Goal: Information Seeking & Learning: Learn about a topic

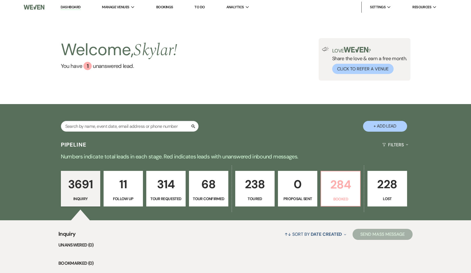
click at [331, 186] on p "284" at bounding box center [341, 184] width 32 height 18
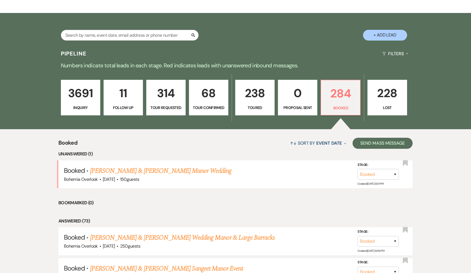
scroll to position [92, 0]
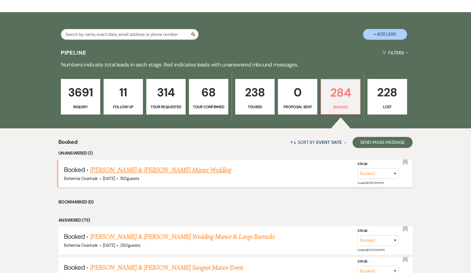
click at [203, 167] on link "[PERSON_NAME] & [PERSON_NAME] Manor Wedding" at bounding box center [161, 170] width 142 height 10
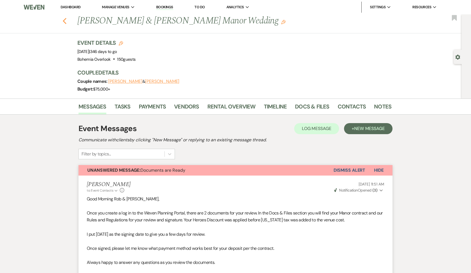
click at [65, 23] on icon "Previous" at bounding box center [65, 21] width 4 height 7
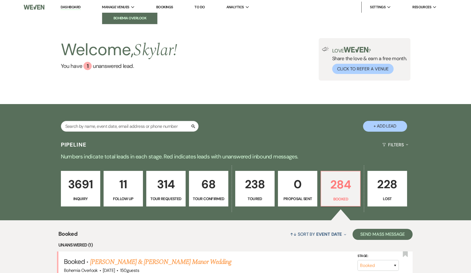
click at [125, 15] on link "Bohemia Overlook" at bounding box center [129, 18] width 55 height 11
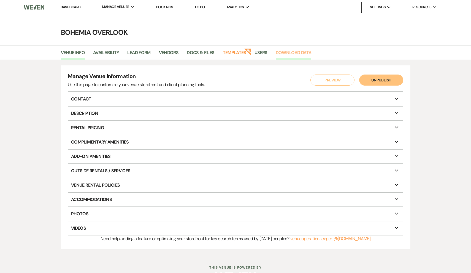
click at [280, 54] on link "Download Data" at bounding box center [294, 54] width 36 height 10
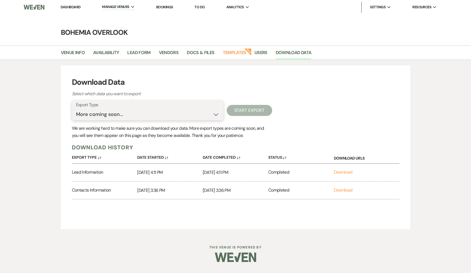
select select "leadInfo"
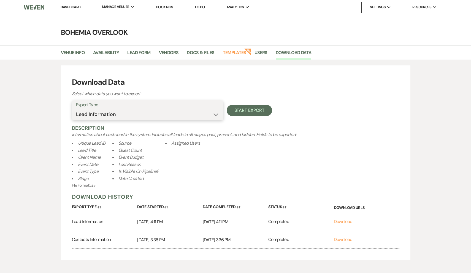
drag, startPoint x: 143, startPoint y: 114, endPoint x: 240, endPoint y: 260, distance: 175.3
click at [240, 260] on div "Download Data Select which data you want to export: Export Type Lead Informatio…" at bounding box center [235, 162] width 471 height 205
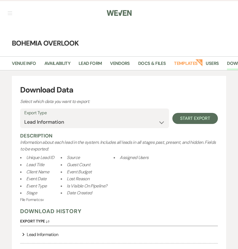
click at [119, 16] on img at bounding box center [119, 13] width 25 height 12
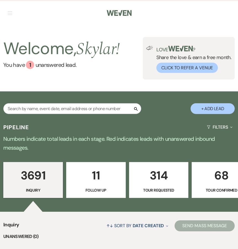
click at [8, 14] on button "button" at bounding box center [10, 12] width 4 height 3
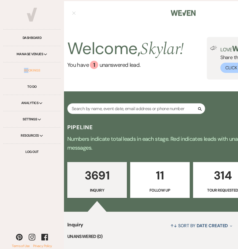
drag, startPoint x: 28, startPoint y: 57, endPoint x: 29, endPoint y: 68, distance: 11.3
click at [29, 68] on div "Weven Check Dashboard Manage Venues Expand Bookings To Do Analytics Expand Sett…" at bounding box center [32, 80] width 64 height 160
click at [30, 73] on link "Bookings" at bounding box center [31, 70] width 57 height 16
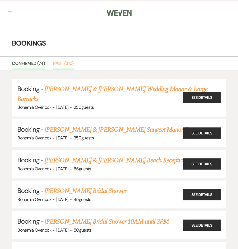
click at [71, 61] on link "Past (210)" at bounding box center [63, 65] width 21 height 10
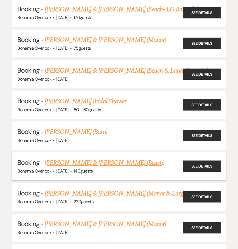
scroll to position [3014, 0]
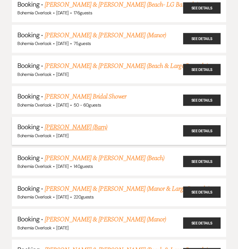
click at [105, 122] on link "[PERSON_NAME] (Barn)" at bounding box center [76, 127] width 63 height 10
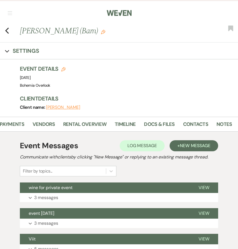
scroll to position [0, 76]
click at [209, 123] on li "Contacts" at bounding box center [199, 125] width 33 height 12
click at [203, 123] on link "Contacts" at bounding box center [195, 125] width 25 height 11
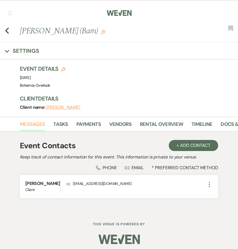
scroll to position [0, 0]
click at [33, 123] on link "Messages" at bounding box center [32, 125] width 25 height 11
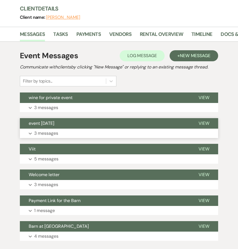
scroll to position [96, 0]
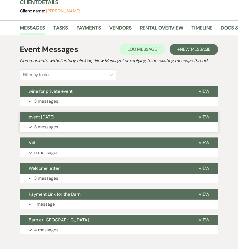
click at [77, 122] on button "event [DATE]" at bounding box center [105, 117] width 170 height 10
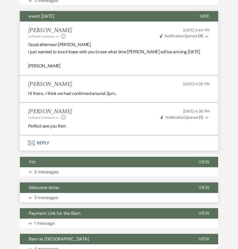
scroll to position [197, 0]
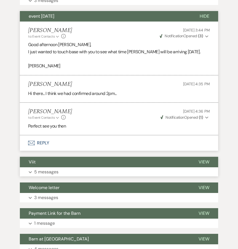
click at [95, 171] on button "Expand 5 messages" at bounding box center [119, 171] width 198 height 9
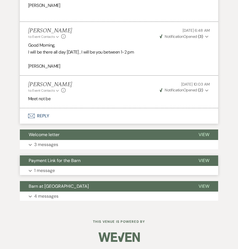
scroll to position [573, 0]
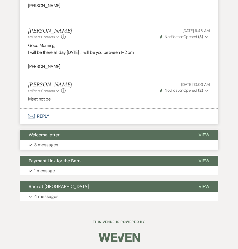
click at [88, 145] on button "Expand 3 messages" at bounding box center [119, 144] width 198 height 9
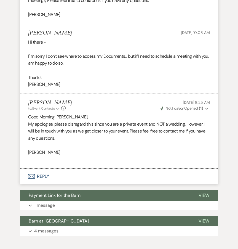
scroll to position [748, 0]
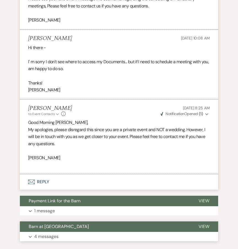
click at [88, 221] on button "Barn at [GEOGRAPHIC_DATA]" at bounding box center [105, 226] width 170 height 10
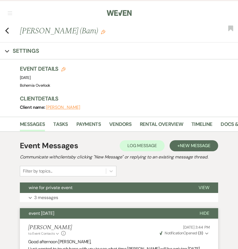
scroll to position [0, 0]
click at [8, 28] on use "button" at bounding box center [7, 31] width 4 height 6
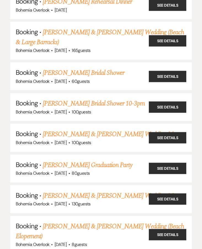
scroll to position [5344, 0]
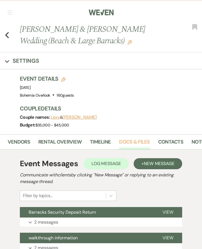
scroll to position [0, 102]
click at [163, 144] on link "Contacts" at bounding box center [170, 143] width 25 height 11
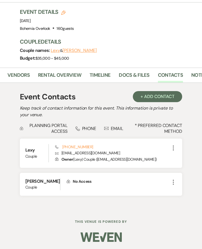
scroll to position [66, 0]
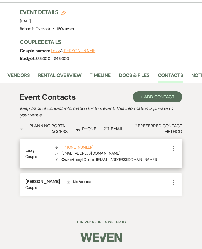
drag, startPoint x: 119, startPoint y: 151, endPoint x: 62, endPoint y: 151, distance: 56.8
click at [62, 151] on p "Envelope [EMAIL_ADDRESS][DOMAIN_NAME]" at bounding box center [112, 153] width 115 height 6
copy p "[EMAIL_ADDRESS][DOMAIN_NAME]"
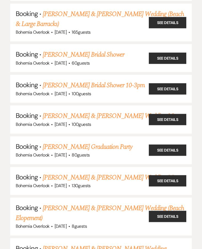
scroll to position [5363, 0]
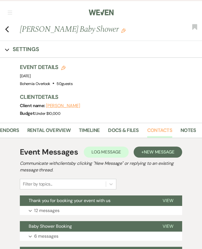
scroll to position [0, 112]
click at [160, 130] on link "Contacts" at bounding box center [159, 131] width 25 height 11
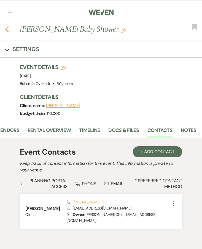
click at [7, 30] on icon "Previous" at bounding box center [7, 29] width 4 height 7
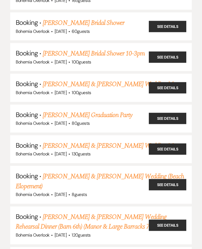
scroll to position [5394, 0]
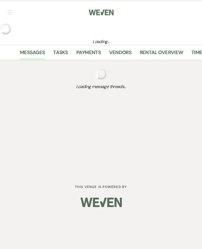
select select "14"
select select "11"
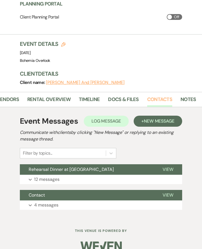
scroll to position [0, 112]
click at [158, 97] on link "Contacts" at bounding box center [159, 100] width 25 height 11
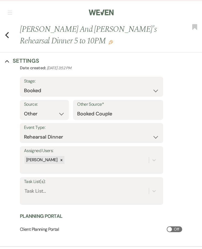
click at [8, 39] on div "Previous [PERSON_NAME] And [PERSON_NAME]'s Rehearsal Dinner 5 to 10PM Edit Book…" at bounding box center [99, 37] width 205 height 29
click at [7, 34] on use "button" at bounding box center [7, 35] width 4 height 6
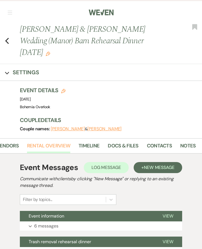
scroll to position [0, 112]
click at [159, 147] on link "Contacts" at bounding box center [159, 147] width 25 height 11
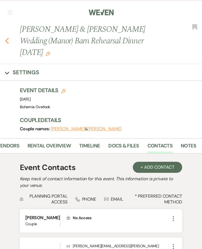
click at [7, 39] on icon "Previous" at bounding box center [7, 40] width 4 height 7
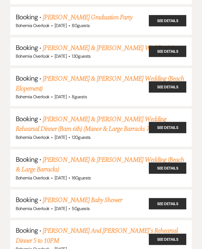
scroll to position [5491, 0]
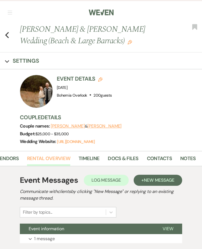
scroll to position [0, 112]
click at [155, 162] on link "Contacts" at bounding box center [159, 159] width 25 height 11
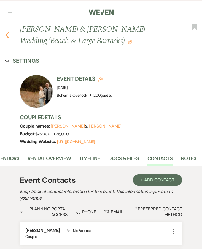
click at [7, 37] on icon "Previous" at bounding box center [7, 35] width 4 height 7
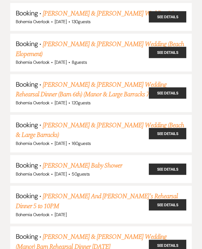
scroll to position [5535, 0]
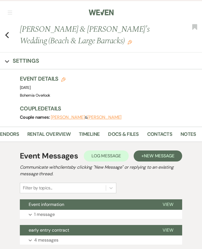
scroll to position [0, 112]
click at [156, 133] on link "Contacts" at bounding box center [159, 135] width 25 height 11
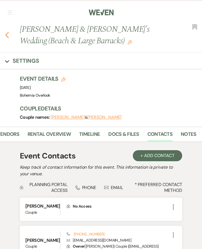
click at [7, 35] on icon "Previous" at bounding box center [7, 35] width 4 height 7
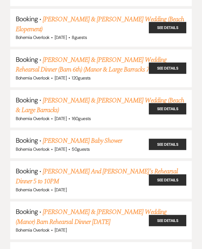
scroll to position [5570, 0]
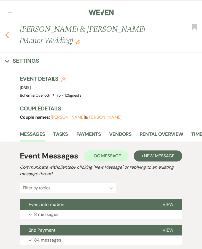
click at [7, 35] on icon "Previous" at bounding box center [7, 35] width 4 height 7
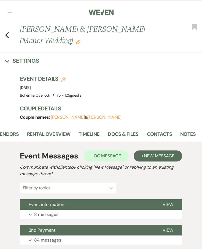
scroll to position [0, 112]
click at [165, 136] on link "Contacts" at bounding box center [159, 135] width 25 height 11
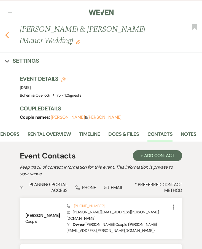
click at [8, 36] on icon "Previous" at bounding box center [7, 35] width 4 height 7
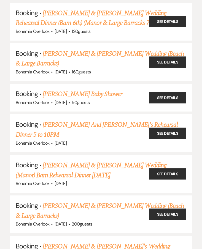
scroll to position [5597, 0]
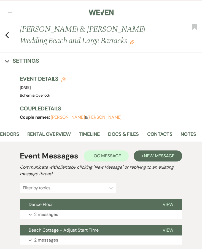
scroll to position [0, 112]
click at [156, 133] on link "Contacts" at bounding box center [159, 135] width 25 height 11
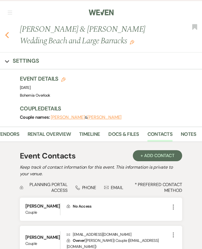
click at [9, 35] on icon "Previous" at bounding box center [7, 35] width 4 height 7
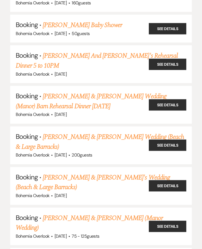
scroll to position [5680, 0]
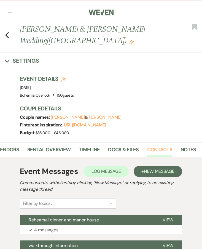
scroll to position [0, 112]
click at [154, 149] on link "Contacts" at bounding box center [159, 151] width 25 height 11
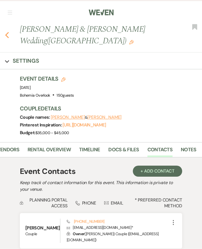
click at [8, 34] on icon "Previous" at bounding box center [7, 35] width 4 height 7
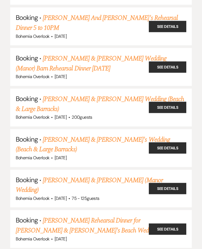
scroll to position [5722, 0]
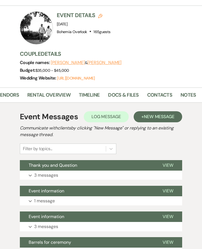
scroll to position [0, 112]
click at [153, 96] on link "Contacts" at bounding box center [159, 96] width 25 height 11
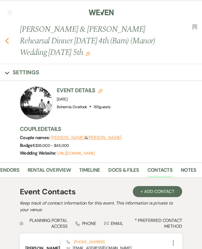
click at [8, 42] on icon "Previous" at bounding box center [7, 40] width 4 height 7
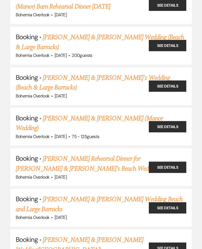
scroll to position [5768, 0]
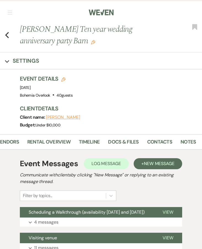
click at [172, 139] on li "Contacts" at bounding box center [163, 143] width 33 height 12
click at [165, 140] on link "Contacts" at bounding box center [159, 143] width 25 height 11
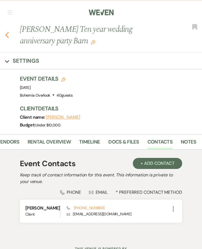
click at [8, 35] on icon "Previous" at bounding box center [7, 35] width 4 height 7
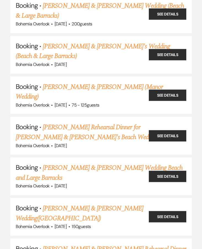
scroll to position [5801, 0]
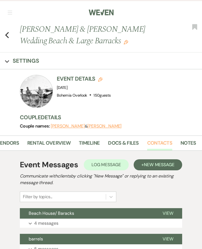
scroll to position [0, 112]
click at [163, 142] on link "Contacts" at bounding box center [159, 144] width 25 height 11
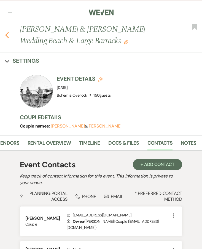
click at [7, 34] on use "button" at bounding box center [7, 35] width 4 height 6
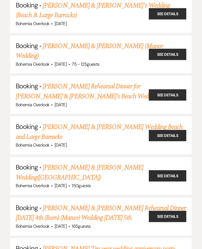
scroll to position [5837, 0]
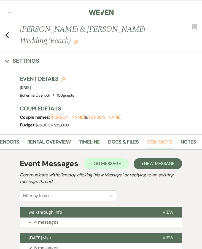
scroll to position [0, 112]
click at [156, 141] on link "Contacts" at bounding box center [159, 143] width 25 height 11
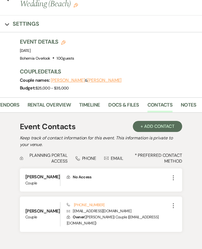
scroll to position [34, 0]
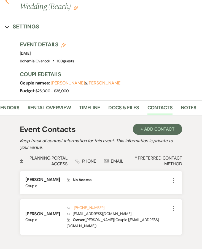
click at [8, 3] on use "button" at bounding box center [7, 1] width 4 height 6
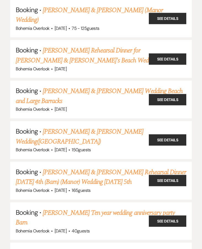
scroll to position [5877, 0]
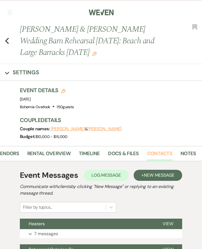
scroll to position [0, 112]
click at [150, 151] on link "Contacts" at bounding box center [159, 154] width 25 height 11
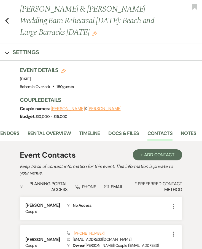
scroll to position [22, 0]
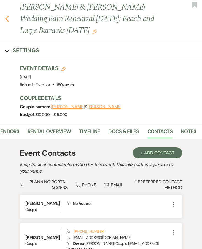
click at [8, 18] on icon "Previous" at bounding box center [7, 18] width 4 height 7
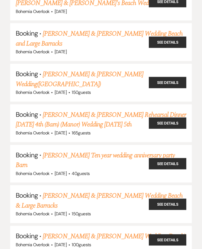
scroll to position [5932, 0]
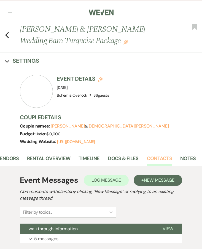
scroll to position [0, 112]
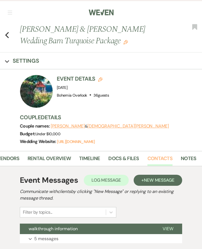
click at [167, 158] on link "Contacts" at bounding box center [159, 159] width 25 height 11
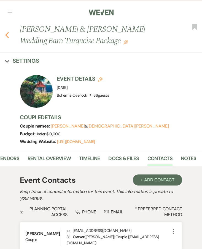
click at [6, 35] on use "button" at bounding box center [7, 35] width 4 height 6
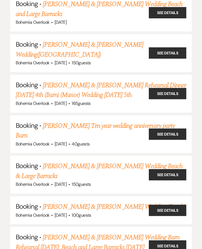
scroll to position [5966, 0]
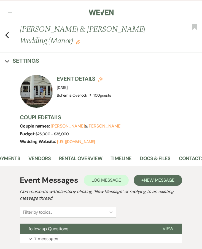
scroll to position [0, 106]
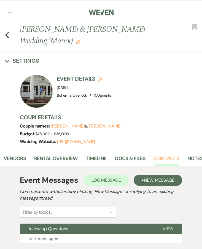
click at [158, 159] on link "Contacts" at bounding box center [166, 159] width 25 height 11
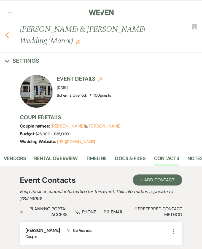
click at [7, 34] on use "button" at bounding box center [7, 35] width 4 height 6
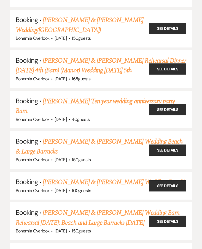
scroll to position [5986, 0]
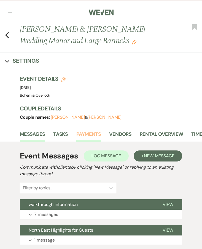
click at [93, 132] on link "Payments" at bounding box center [88, 135] width 25 height 11
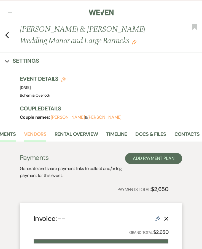
scroll to position [0, 112]
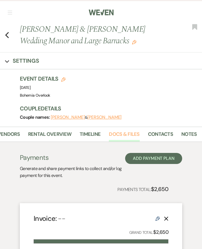
click at [126, 136] on link "Docs & Files" at bounding box center [124, 135] width 31 height 11
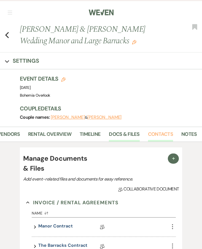
click at [156, 137] on link "Contacts" at bounding box center [160, 135] width 25 height 11
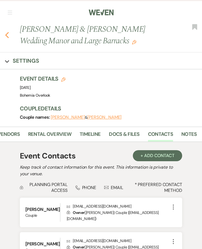
click at [6, 35] on use "button" at bounding box center [7, 35] width 4 height 6
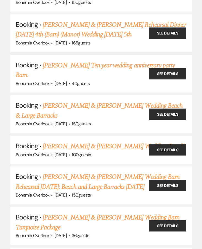
scroll to position [6022, 0]
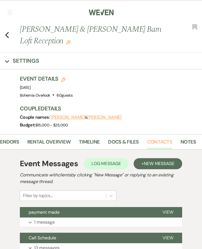
scroll to position [0, 112]
click at [153, 141] on link "Contacts" at bounding box center [159, 143] width 25 height 11
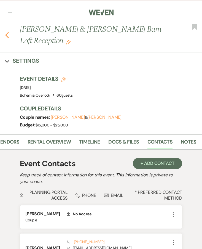
click at [8, 35] on icon "Previous" at bounding box center [7, 35] width 4 height 7
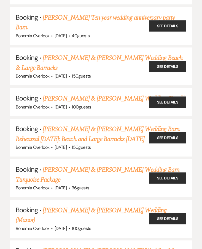
scroll to position [6074, 0]
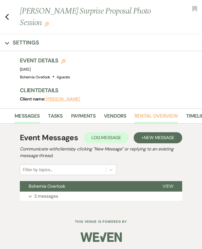
scroll to position [0, 6]
click at [174, 116] on link "Rental Overview" at bounding box center [155, 117] width 43 height 11
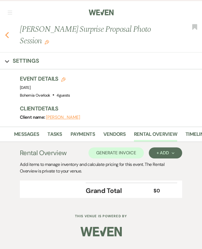
click at [6, 34] on use "button" at bounding box center [7, 35] width 4 height 6
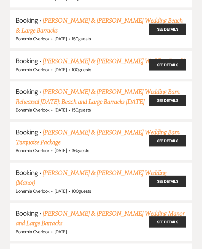
scroll to position [6106, 0]
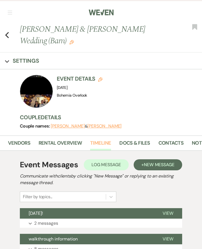
scroll to position [0, 112]
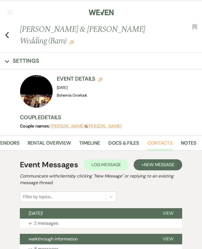
click at [153, 145] on link "Contacts" at bounding box center [159, 144] width 25 height 11
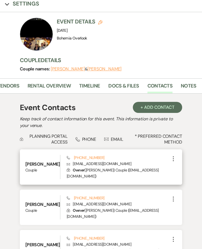
scroll to position [63, 0]
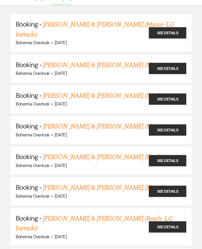
scroll to position [6106, 0]
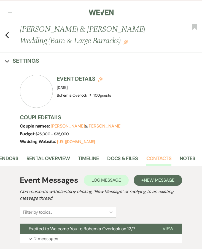
scroll to position [0, 112]
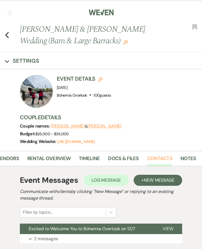
click at [155, 158] on link "Contacts" at bounding box center [159, 159] width 25 height 11
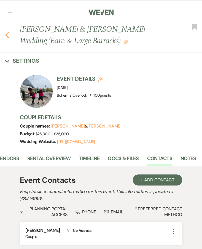
click at [6, 33] on icon "Previous" at bounding box center [7, 35] width 4 height 7
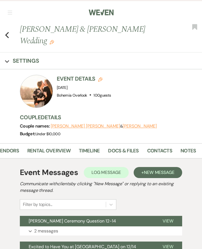
scroll to position [0, 112]
click at [165, 147] on link "Contacts" at bounding box center [159, 152] width 25 height 11
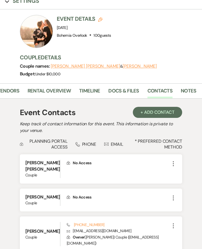
scroll to position [68, 0]
